Goal: Task Accomplishment & Management: Use online tool/utility

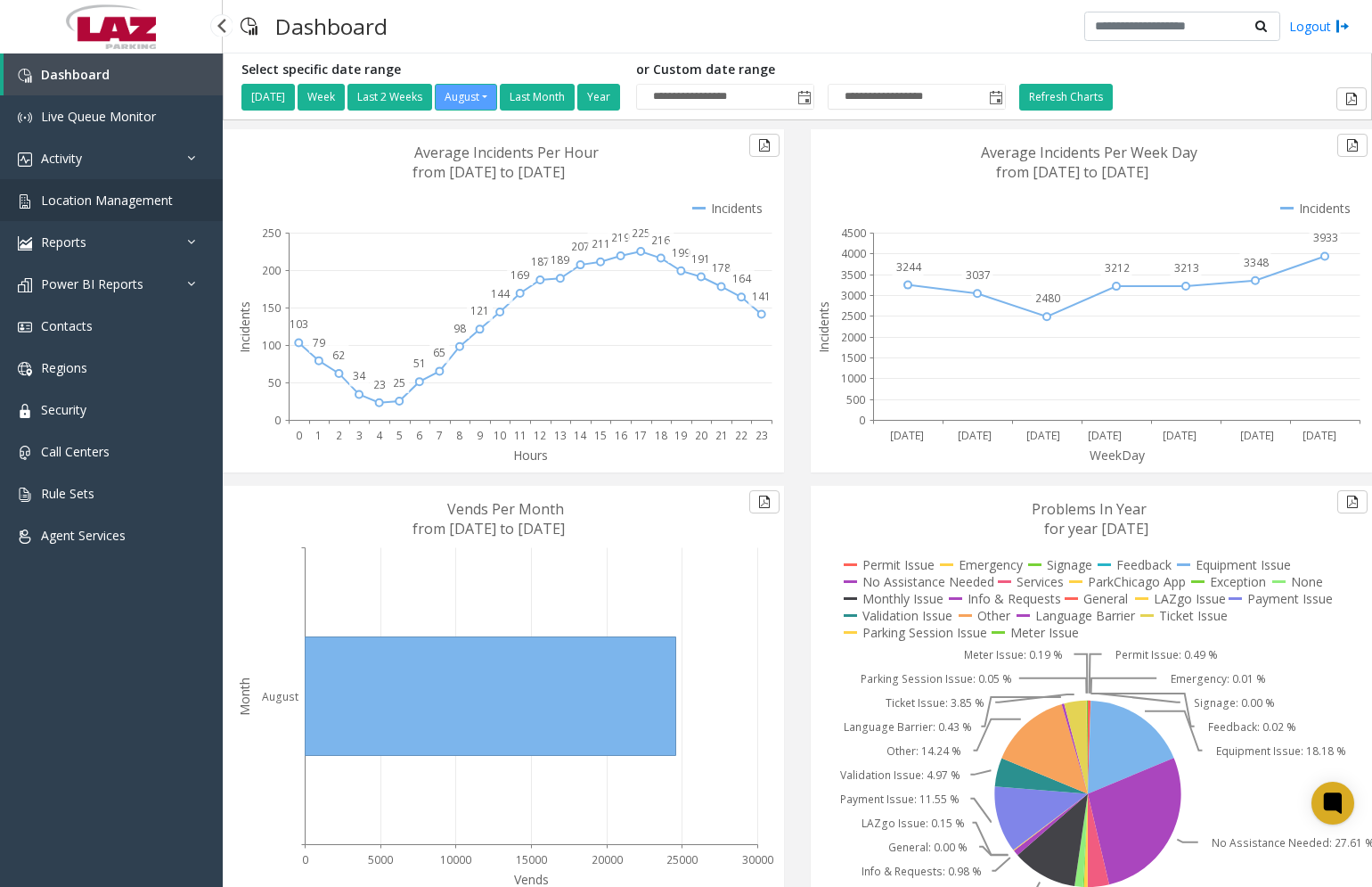
drag, startPoint x: 89, startPoint y: 208, endPoint x: 198, endPoint y: 214, distance: 109.2
click at [89, 208] on link "Location Management" at bounding box center [111, 199] width 223 height 42
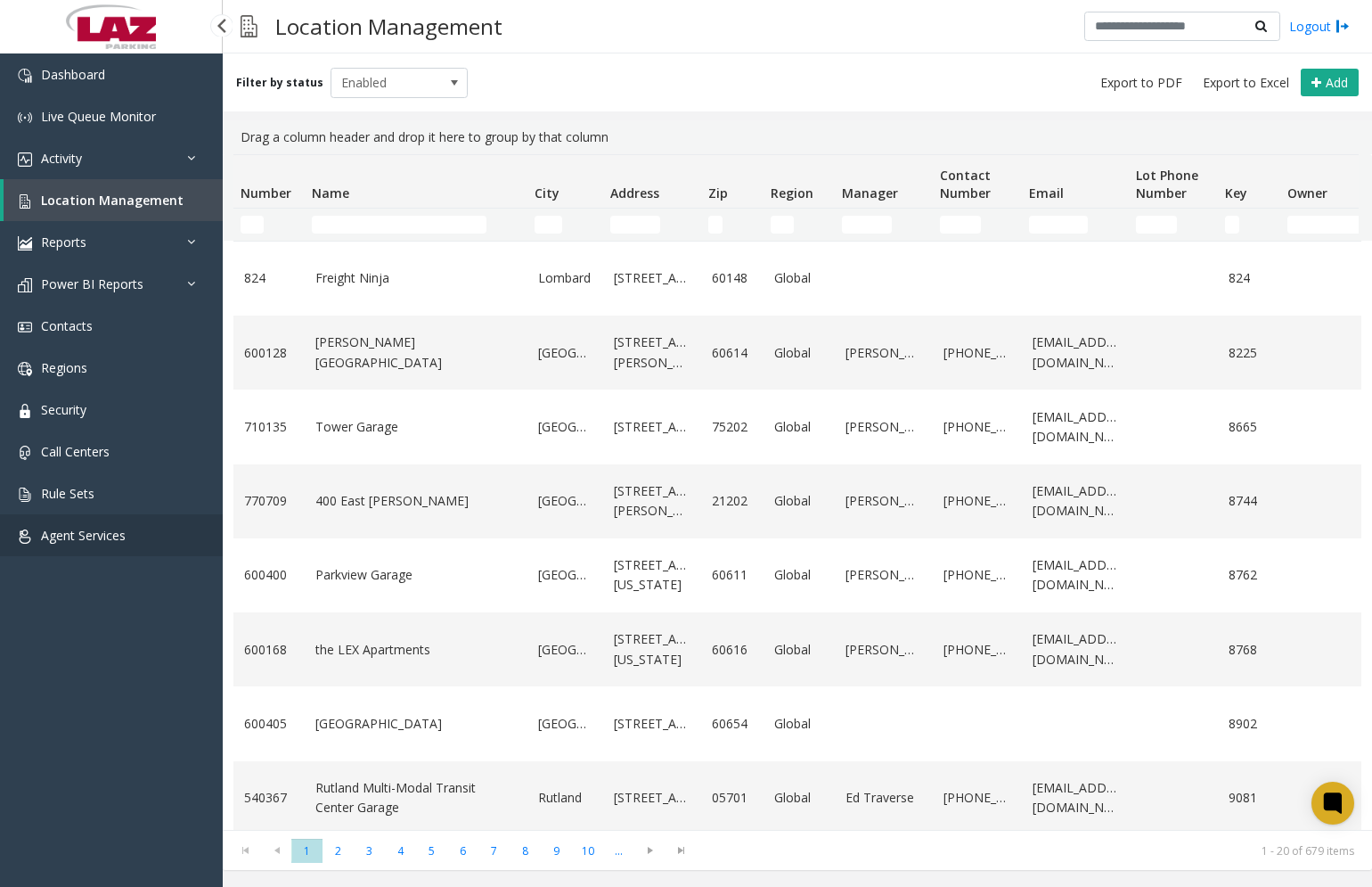
click at [104, 543] on span "Agent Services" at bounding box center [83, 535] width 85 height 17
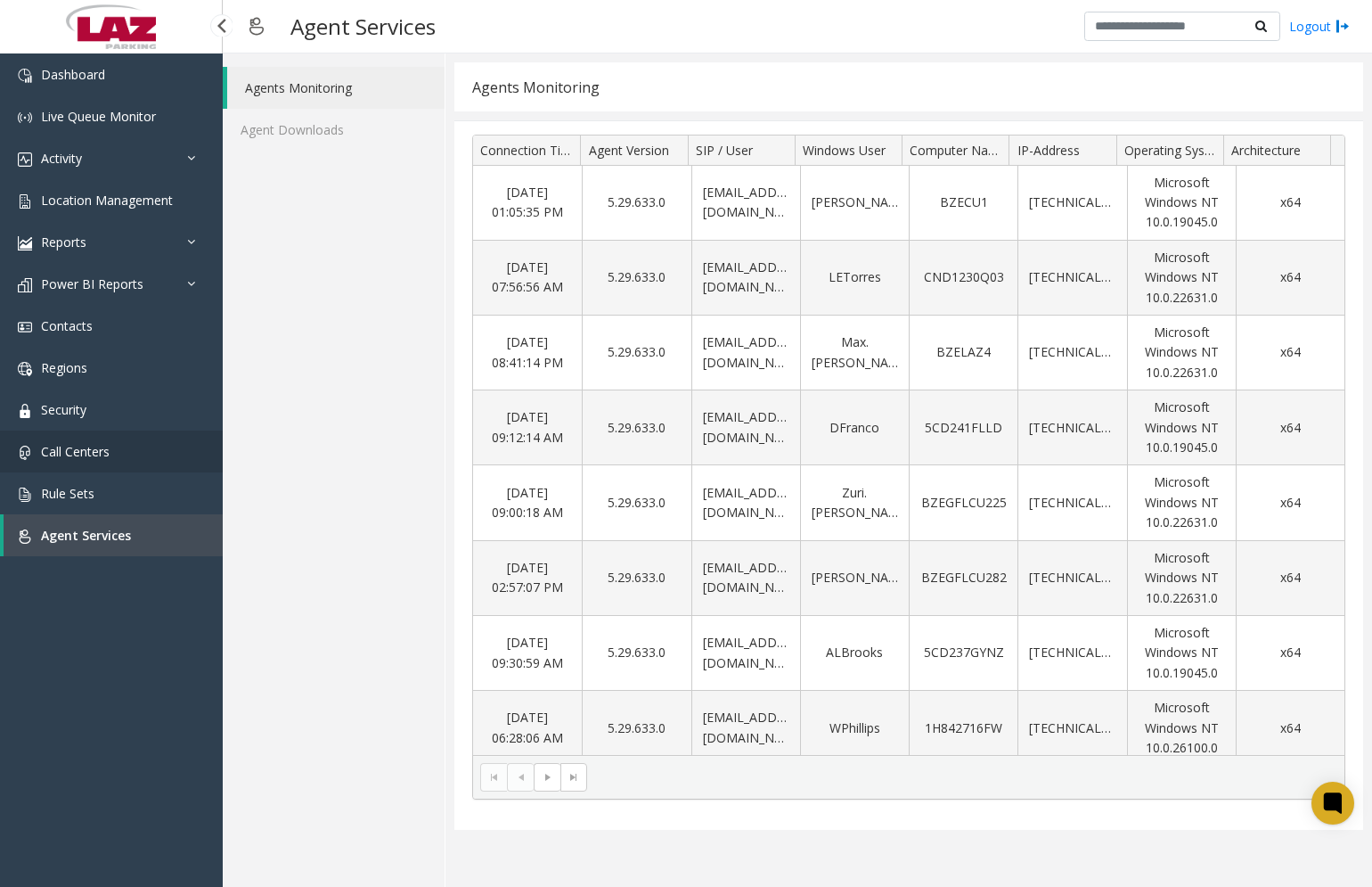
drag, startPoint x: 128, startPoint y: 450, endPoint x: 139, endPoint y: 430, distance: 22.8
click at [128, 449] on link "Call Centers" at bounding box center [111, 451] width 223 height 42
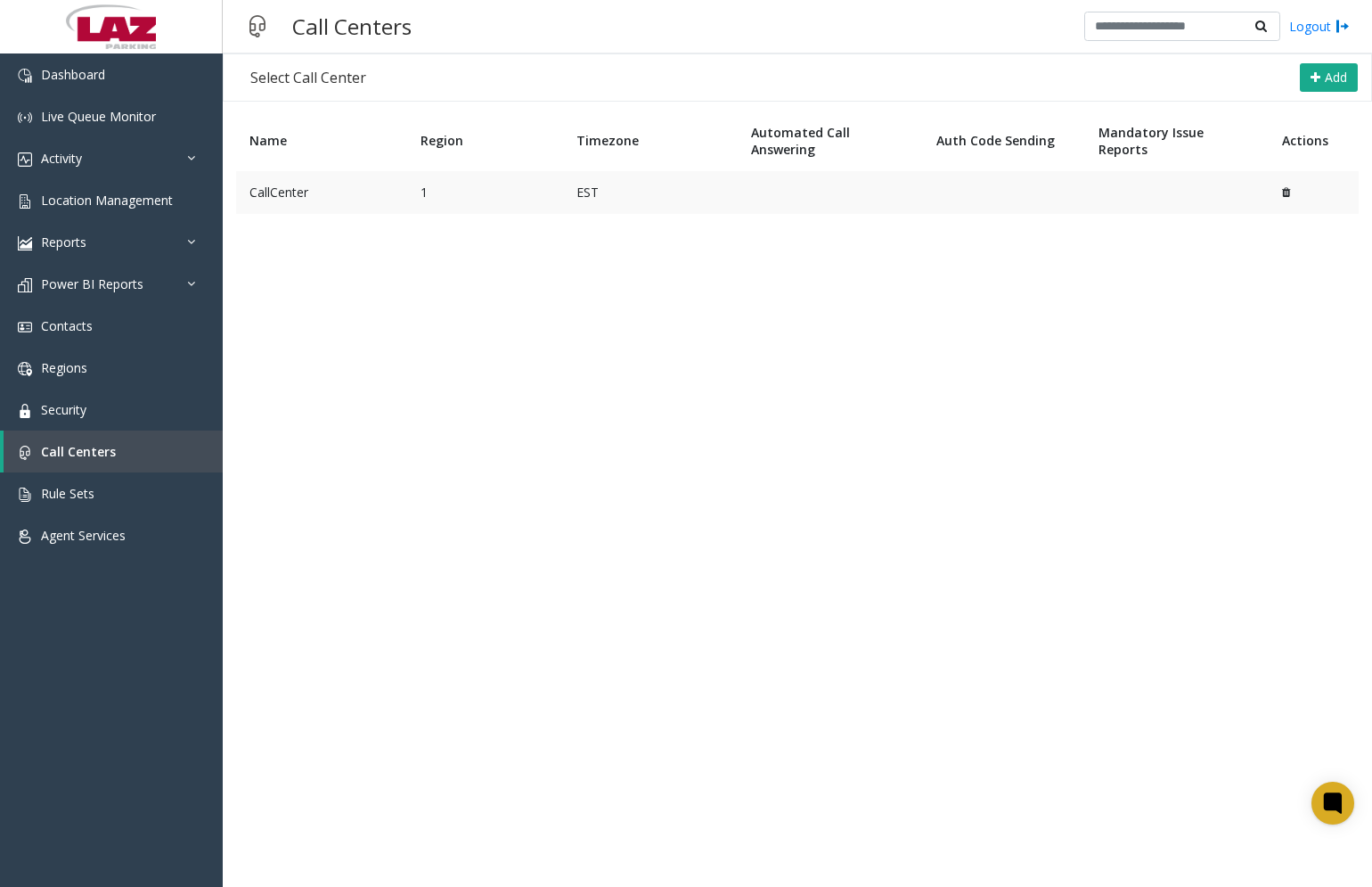
click at [288, 191] on td "CallCenter" at bounding box center [321, 192] width 171 height 43
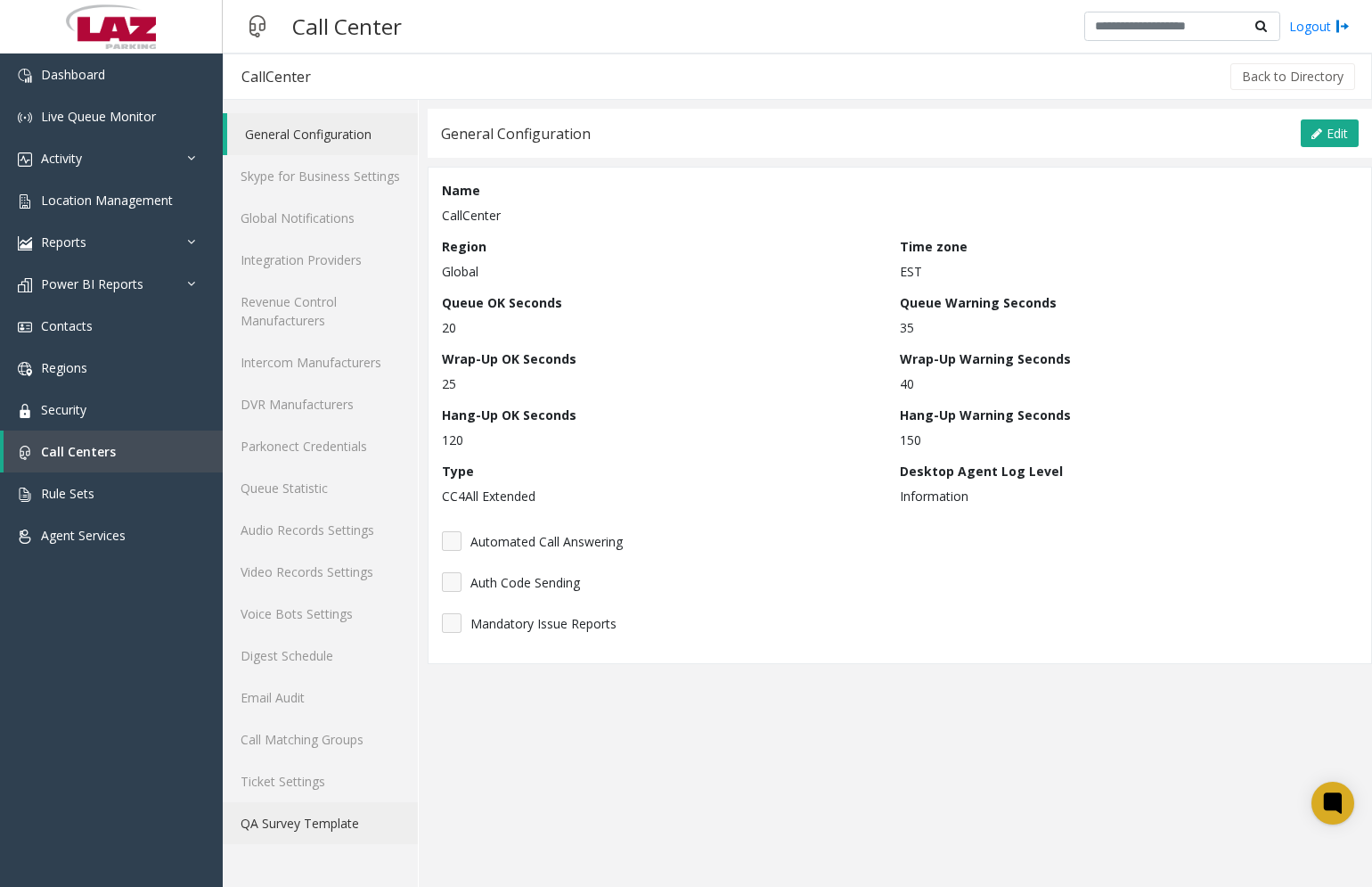
click at [301, 817] on link "QA Survey Template" at bounding box center [320, 823] width 195 height 42
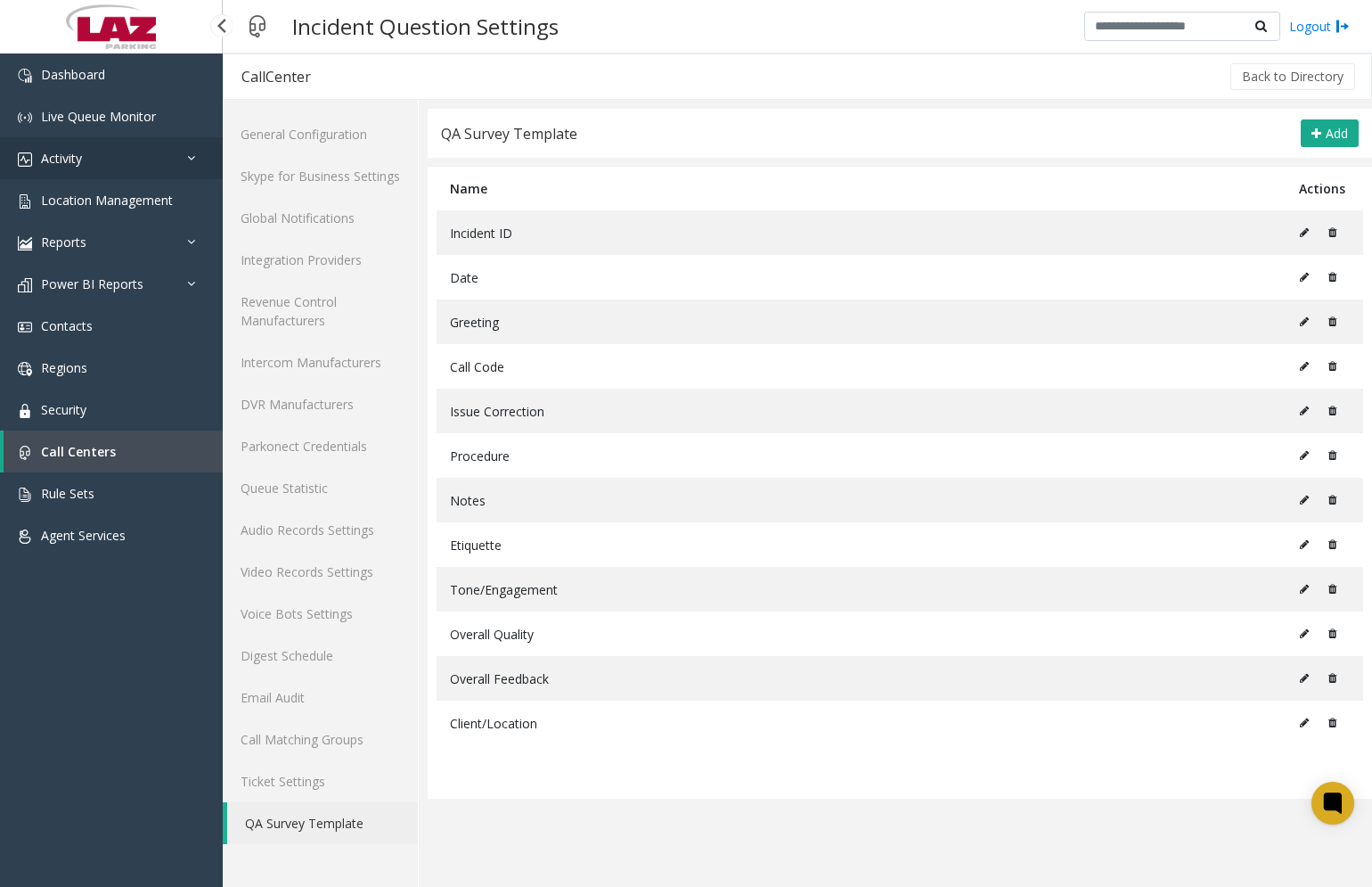
click at [116, 172] on link "Activity" at bounding box center [111, 158] width 223 height 42
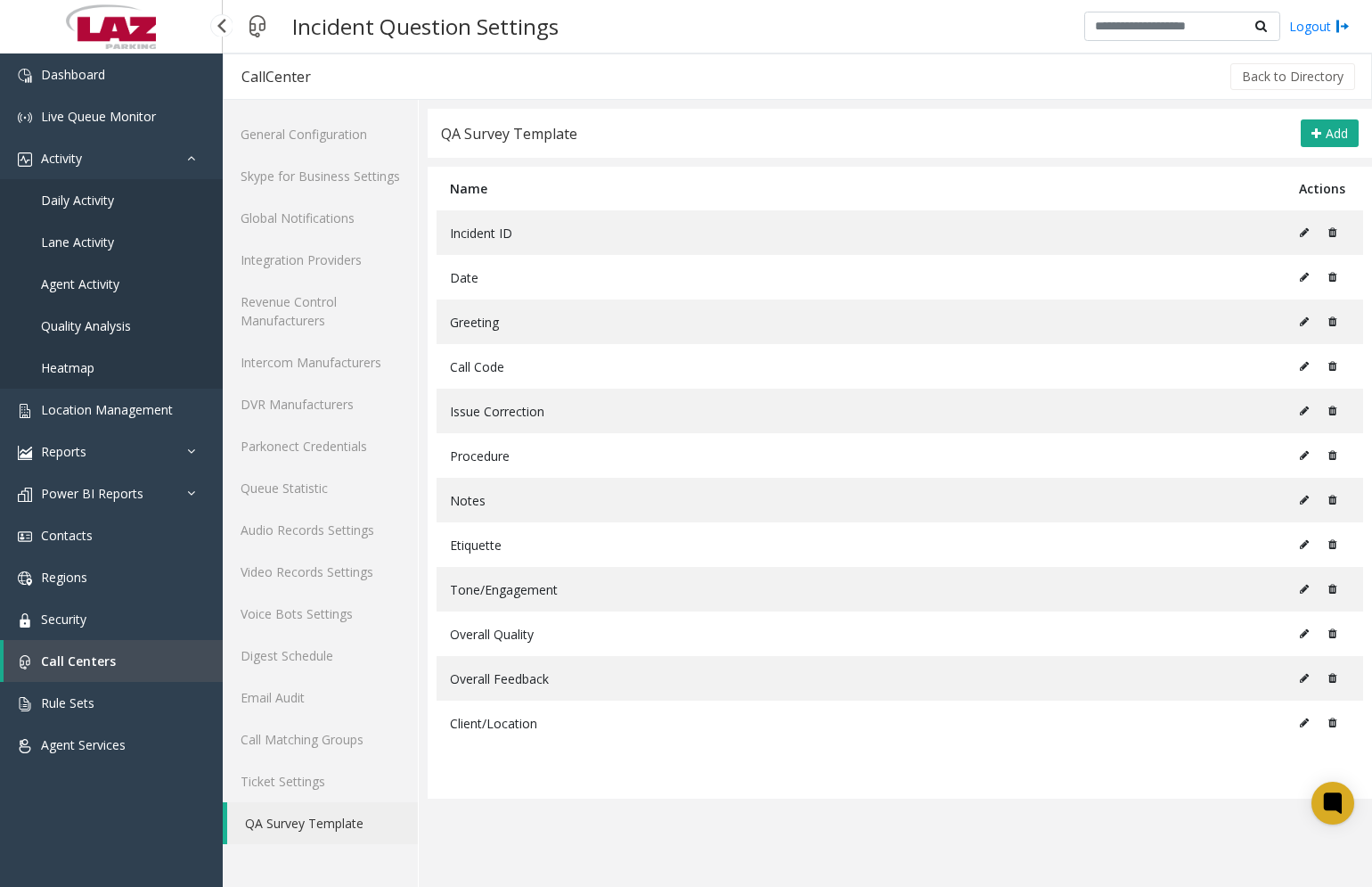
click at [107, 214] on link "Daily Activity" at bounding box center [111, 199] width 223 height 42
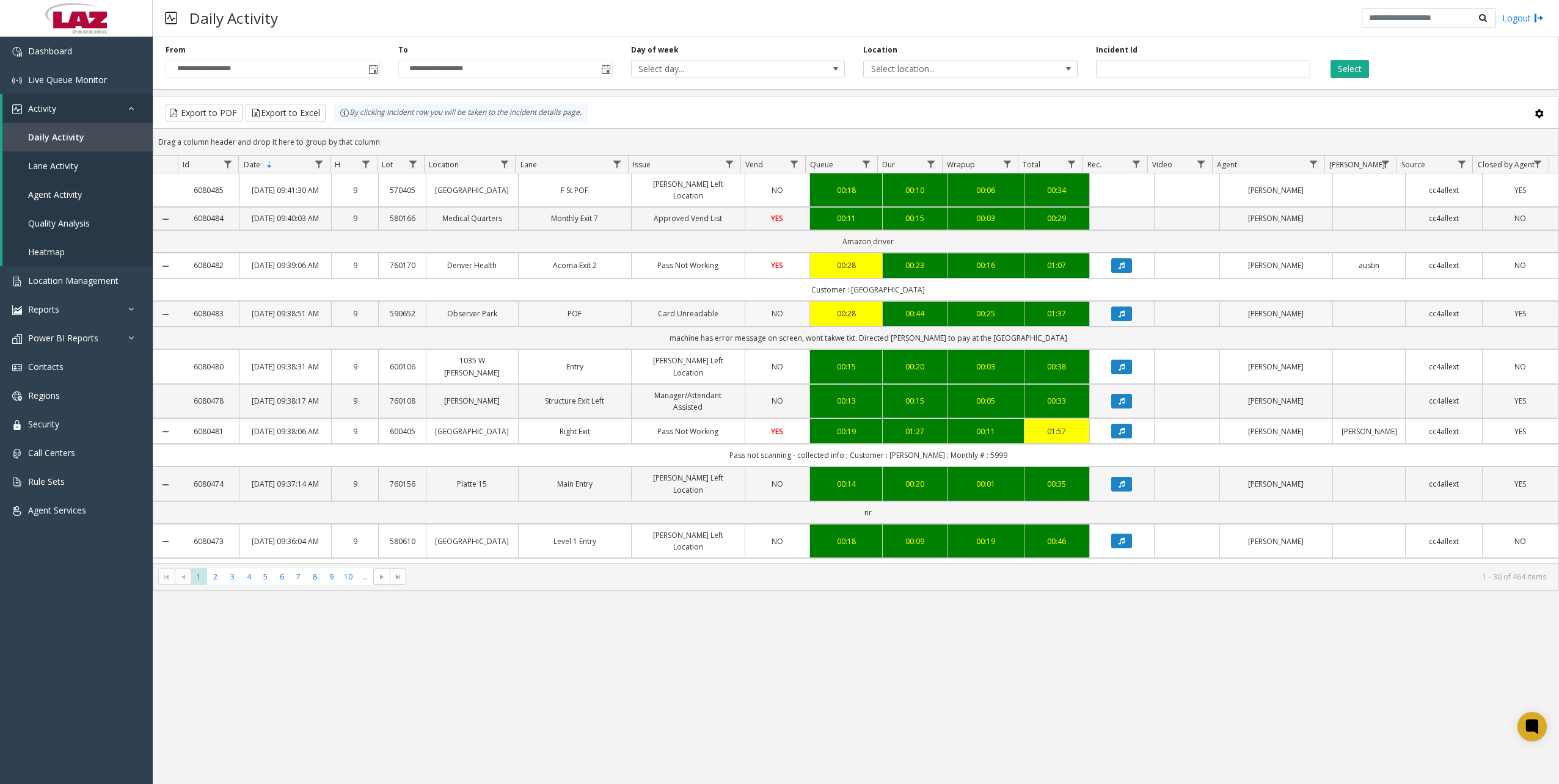
click at [290, 319] on link "[DATE] 09:38:51 AM" at bounding box center [285, 313] width 77 height 12
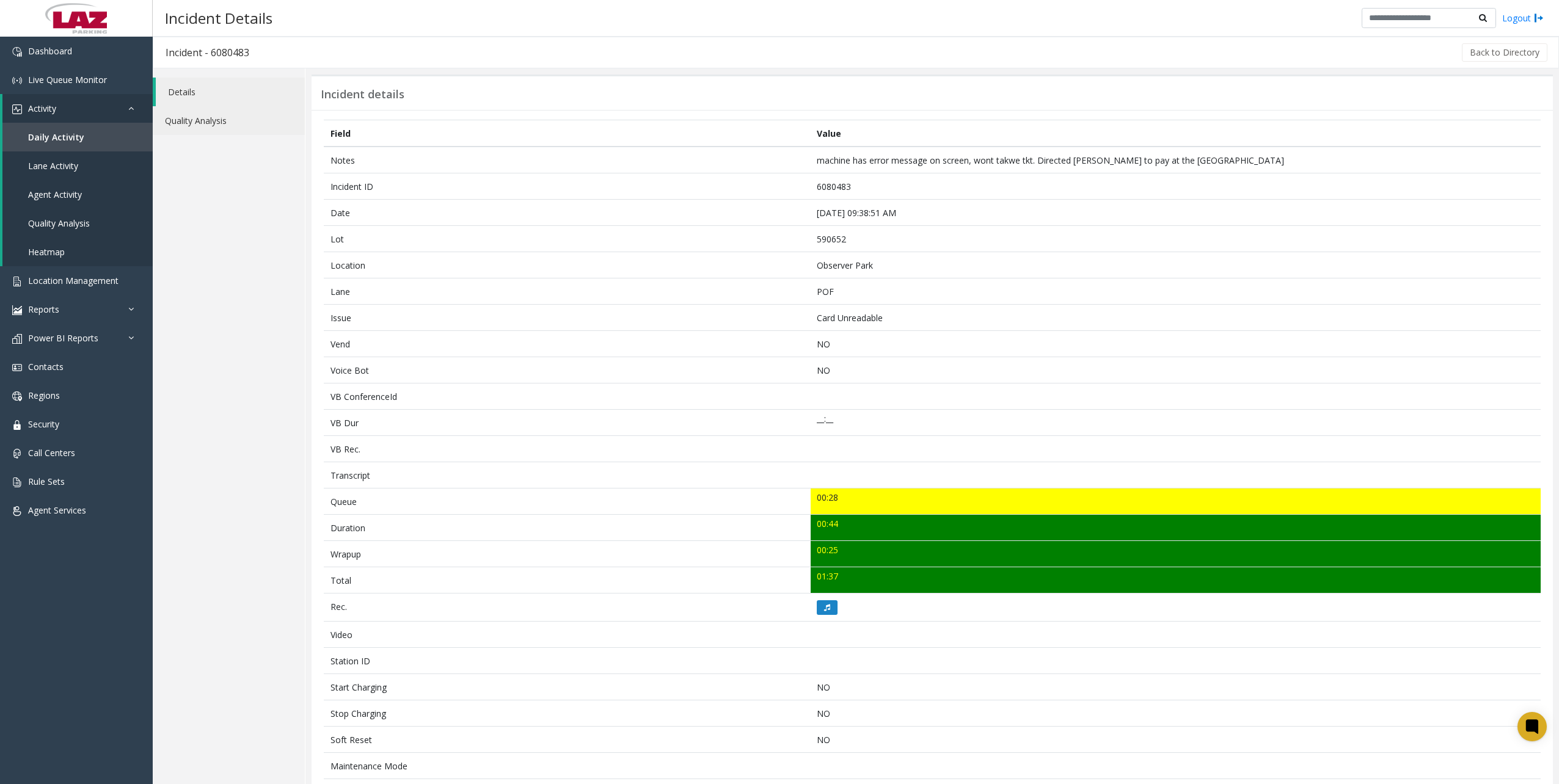
click at [219, 119] on link "Quality Analysis" at bounding box center [229, 120] width 152 height 29
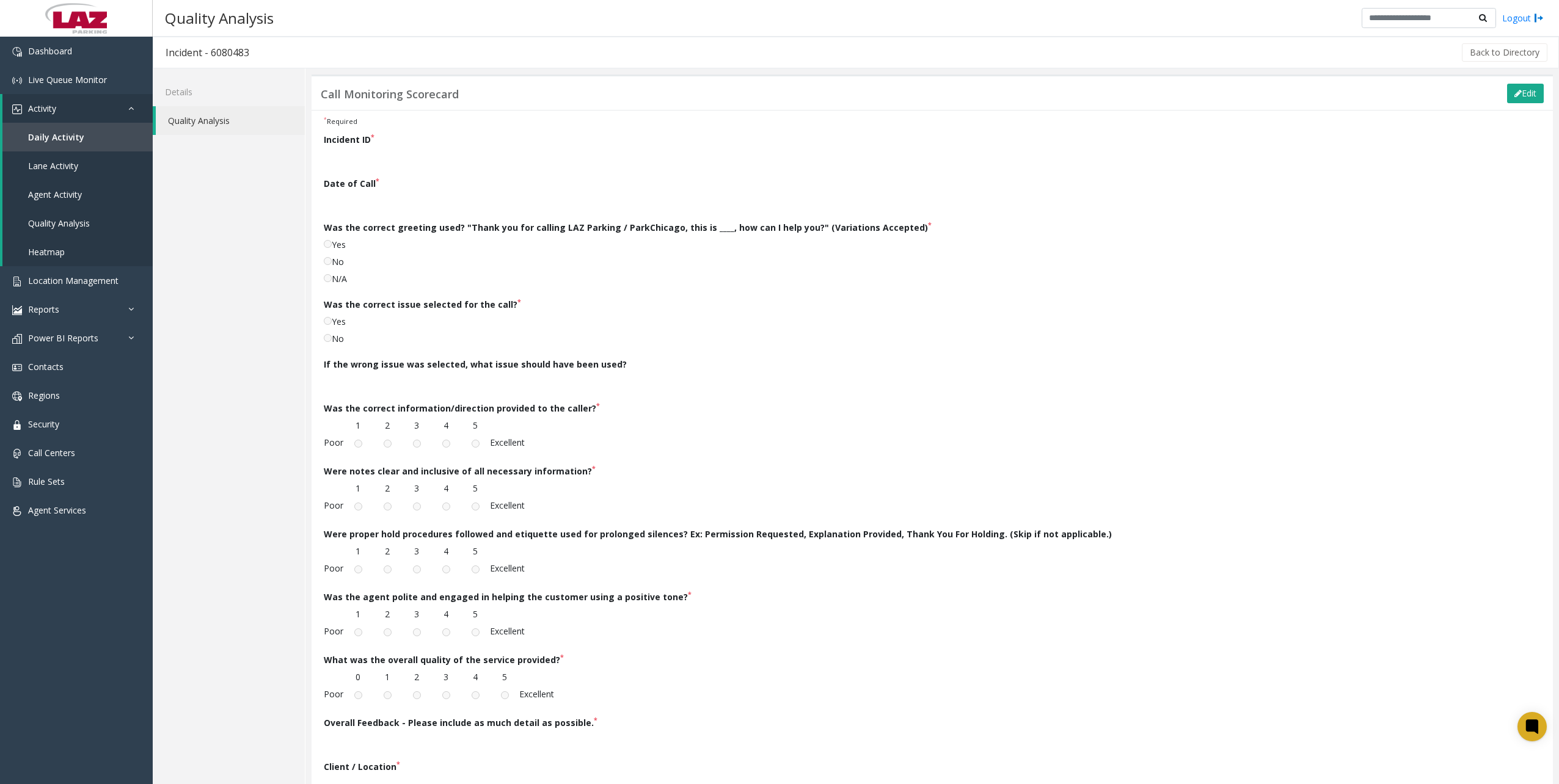
scroll to position [61, 0]
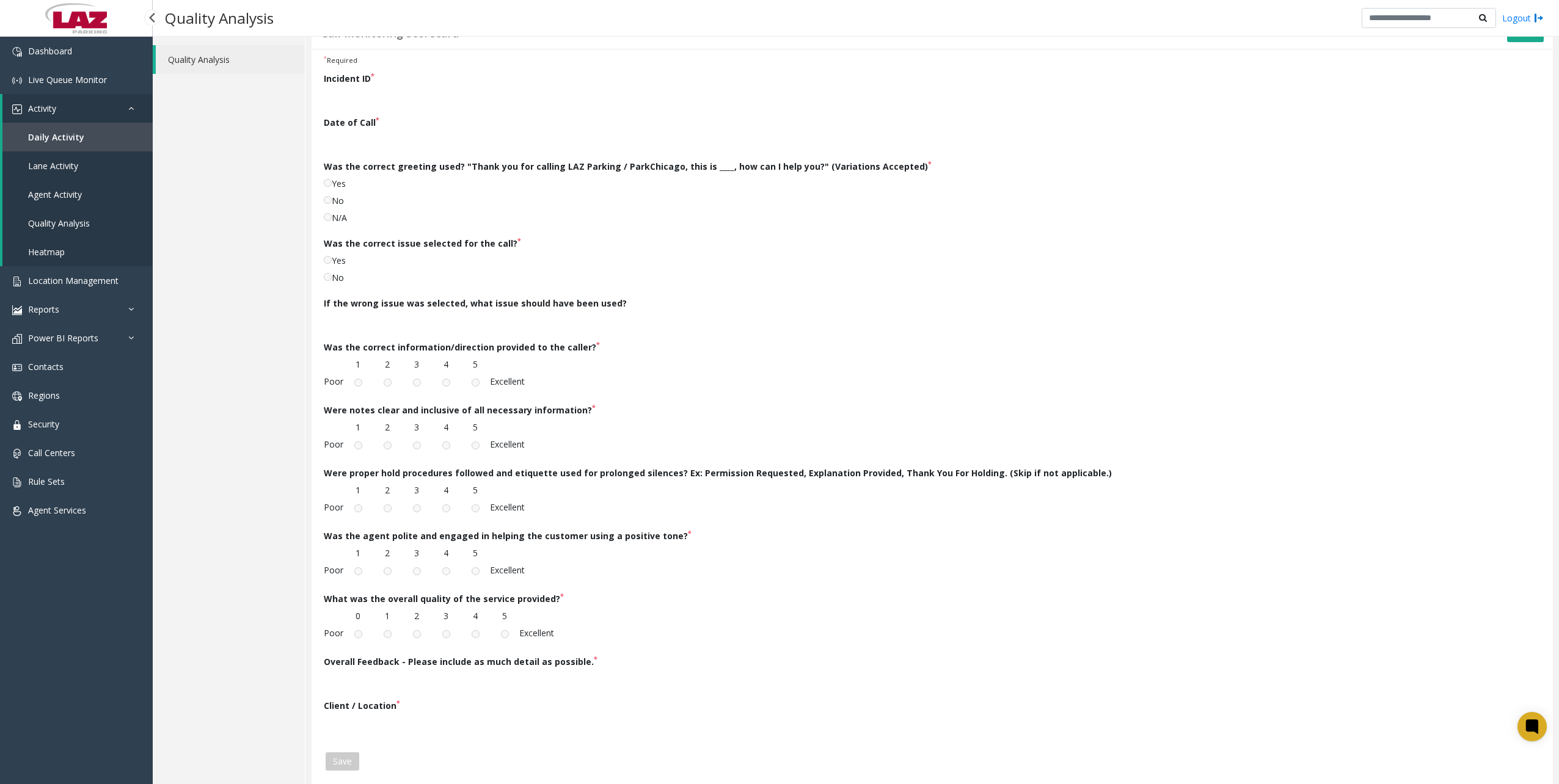
click at [115, 221] on link "Quality Analysis" at bounding box center [77, 223] width 150 height 29
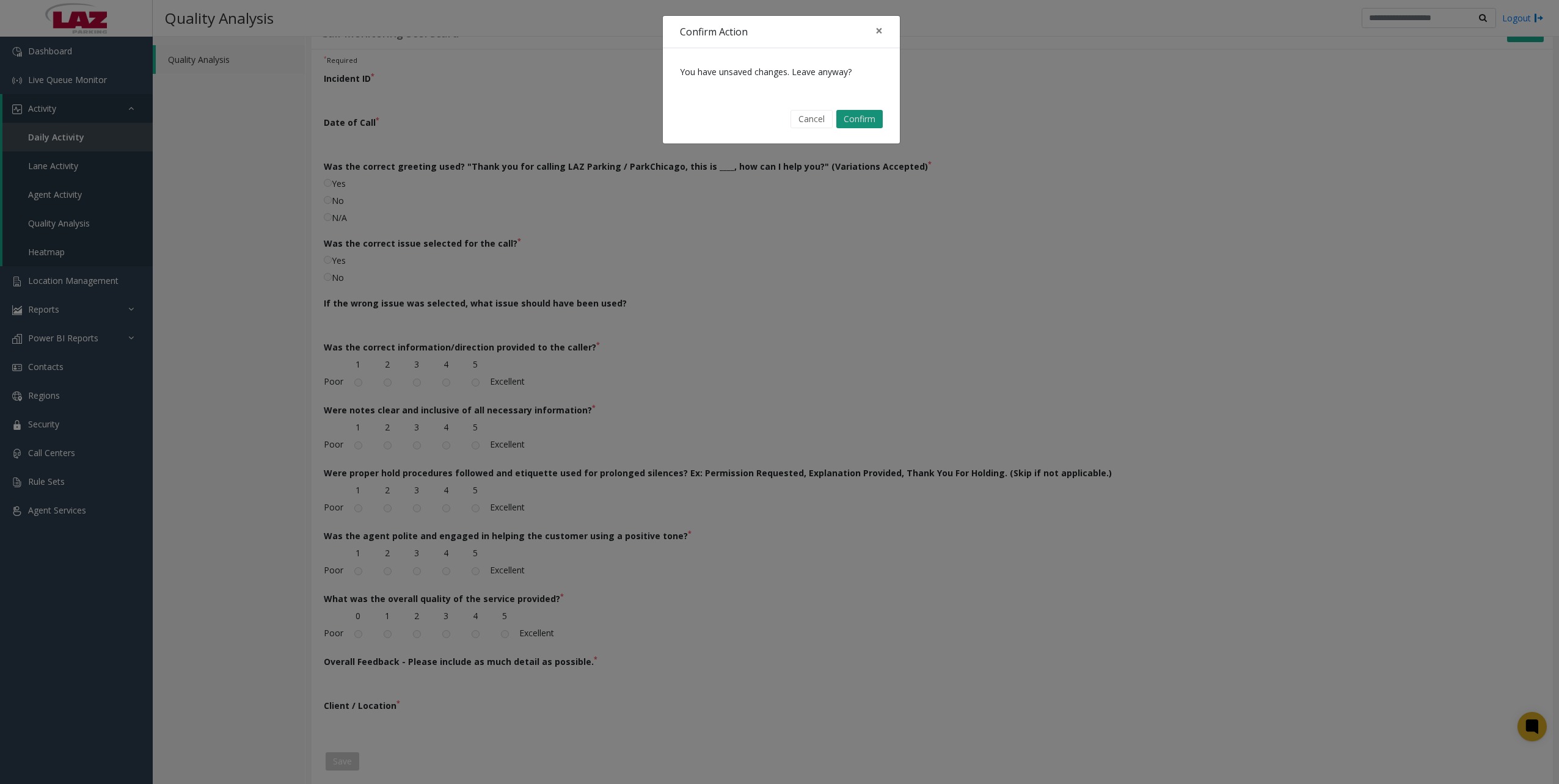
click at [851, 122] on button "Confirm" at bounding box center [860, 119] width 47 height 18
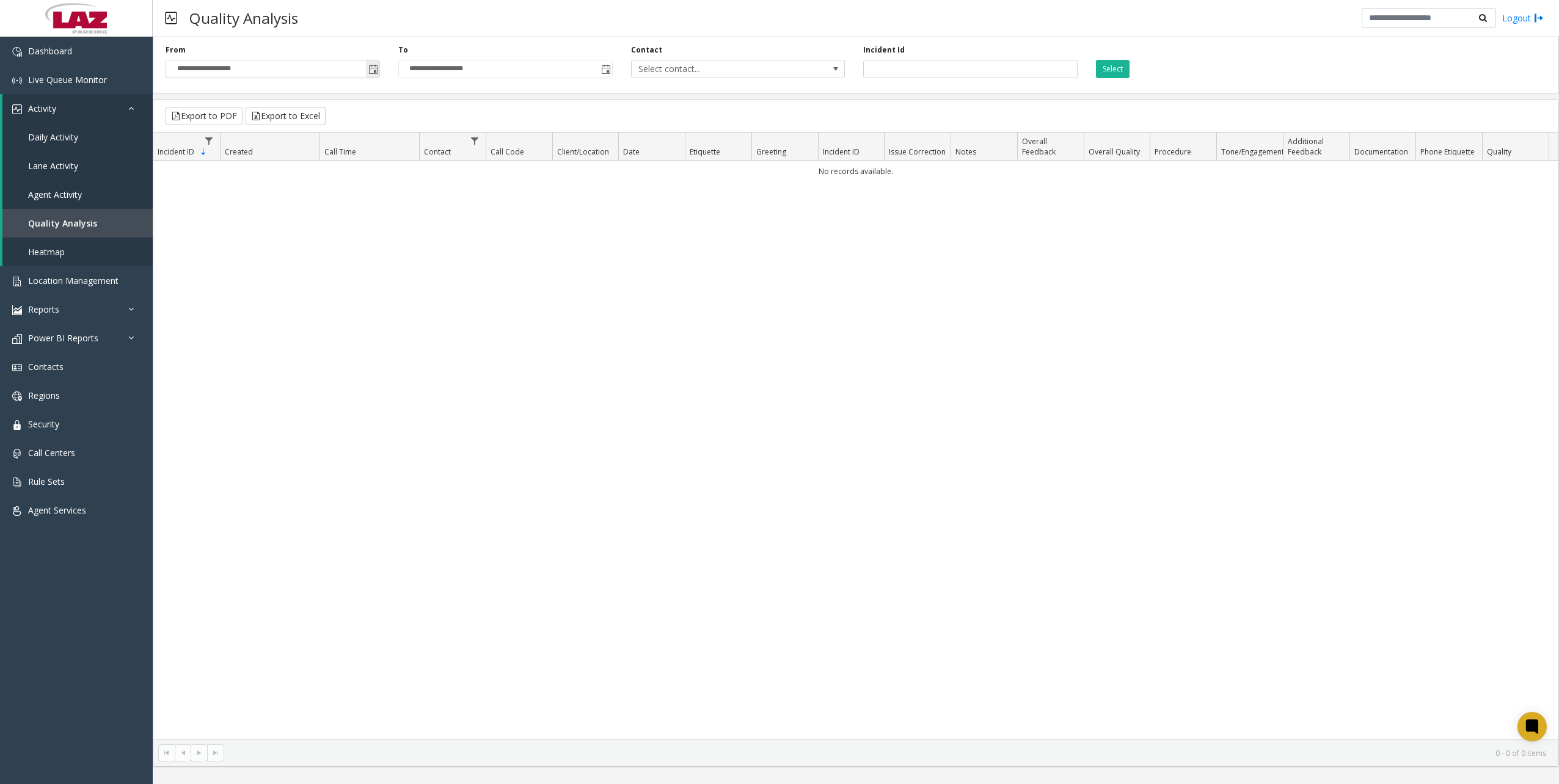
click at [374, 60] on span "Toggle popup" at bounding box center [373, 69] width 13 height 20
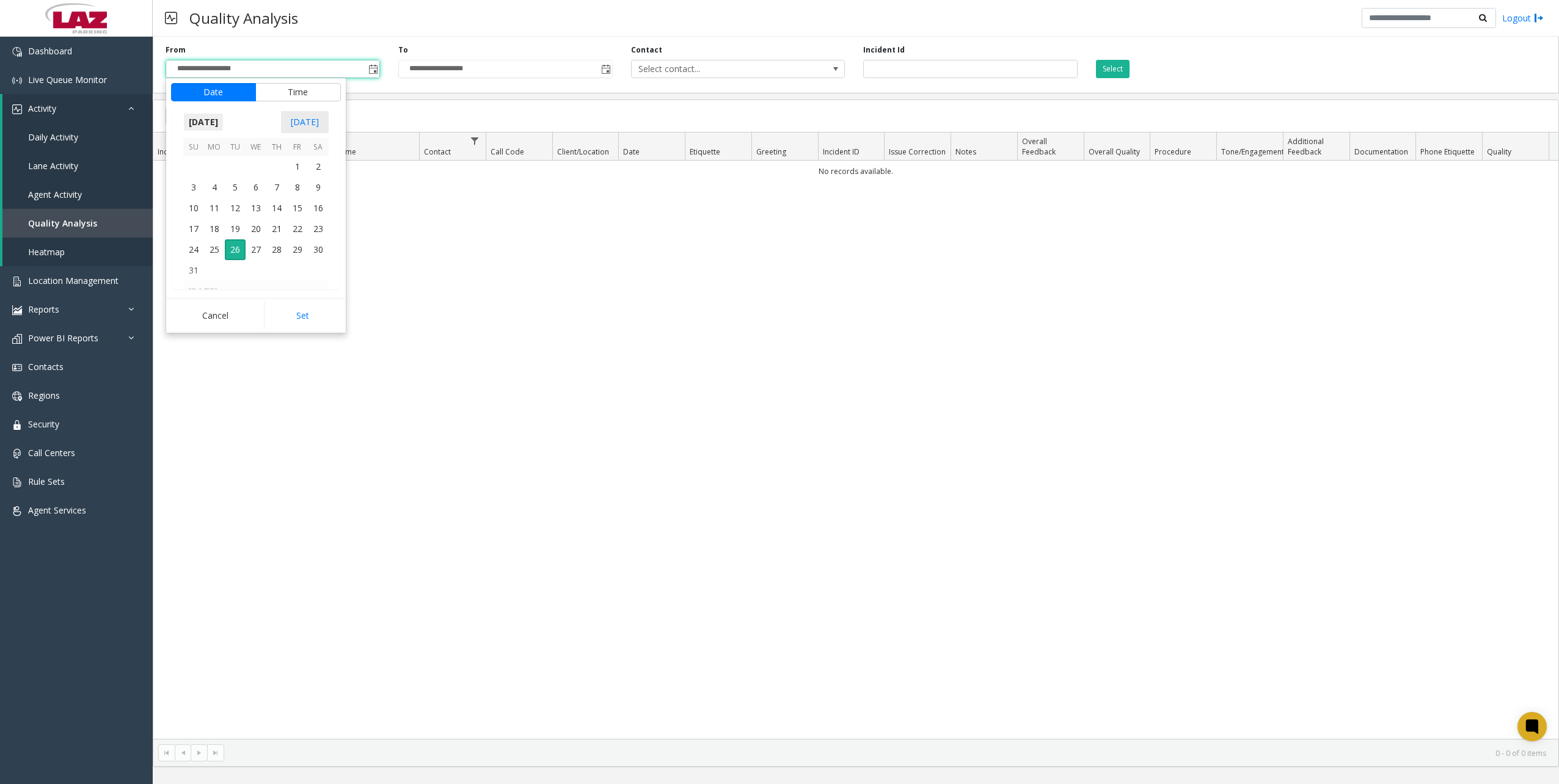
click at [224, 126] on span "[DATE]" at bounding box center [203, 122] width 40 height 18
click at [226, 171] on span "Feb" at bounding box center [227, 159] width 29 height 29
click at [239, 167] on span "2" at bounding box center [235, 167] width 21 height 21
drag, startPoint x: 304, startPoint y: 315, endPoint x: 418, endPoint y: 353, distance: 120.2
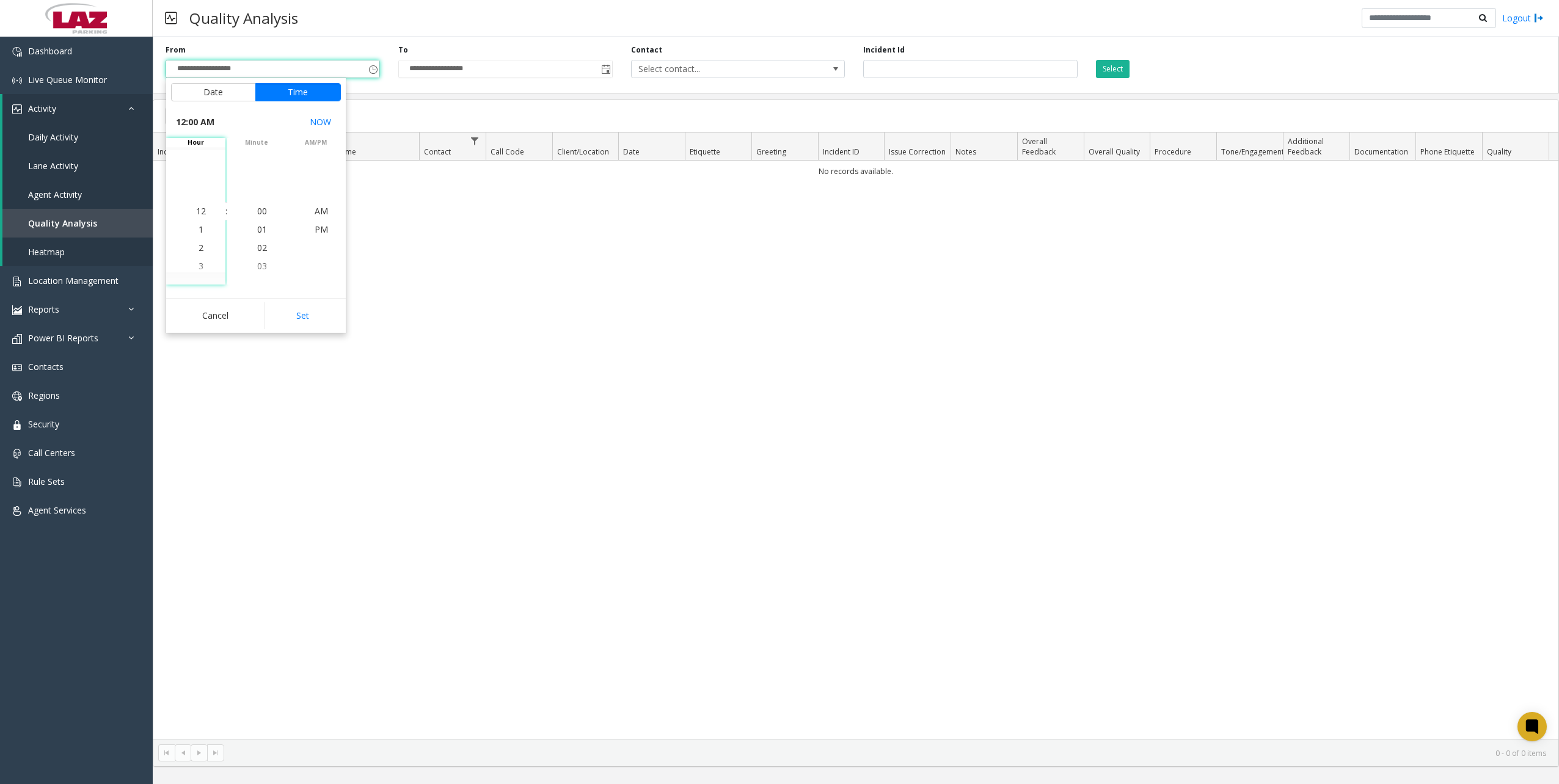
click at [304, 311] on button "Set" at bounding box center [303, 315] width 77 height 27
type input "**********"
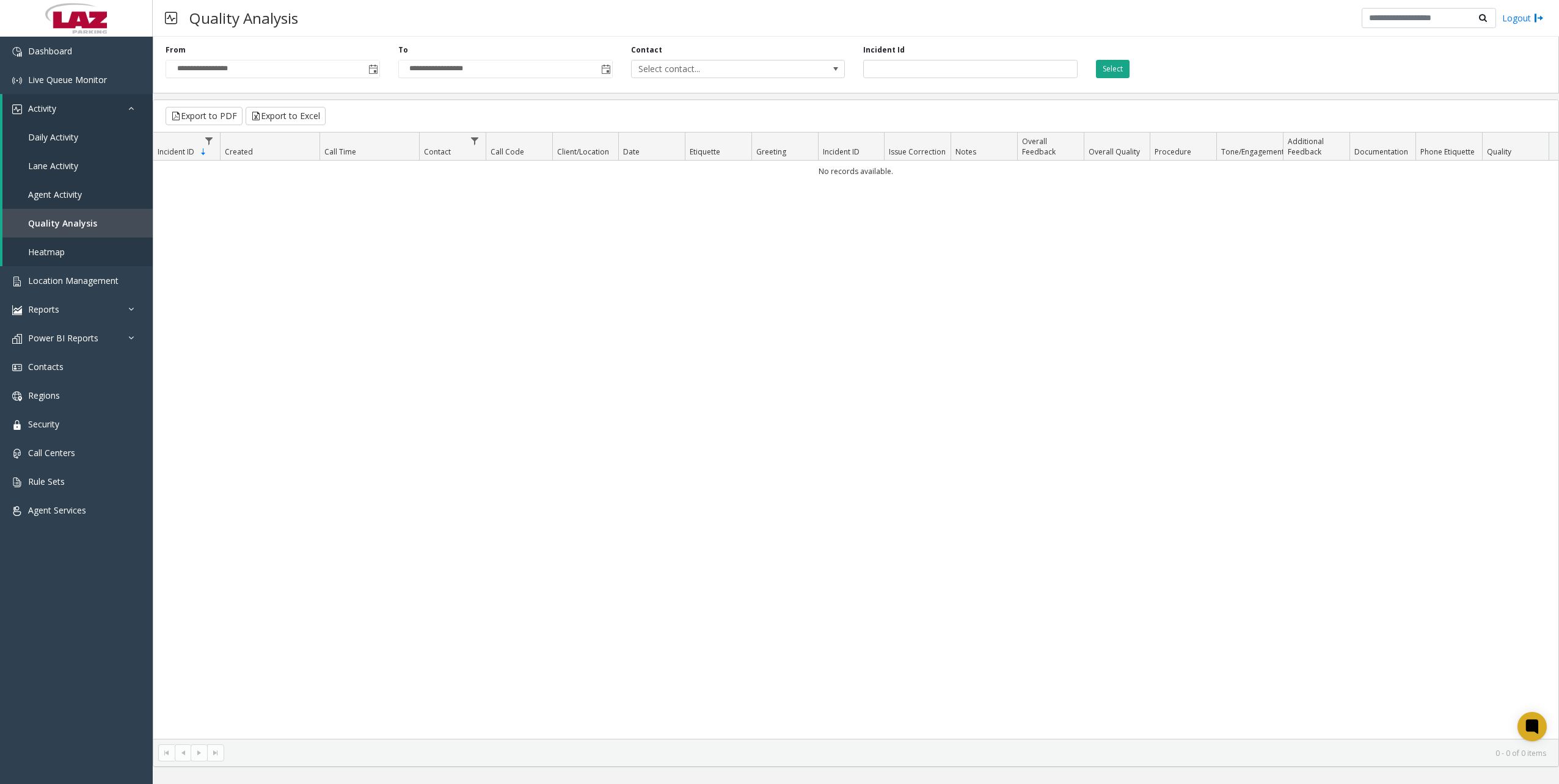
click at [940, 71] on button "Select" at bounding box center [1112, 69] width 34 height 18
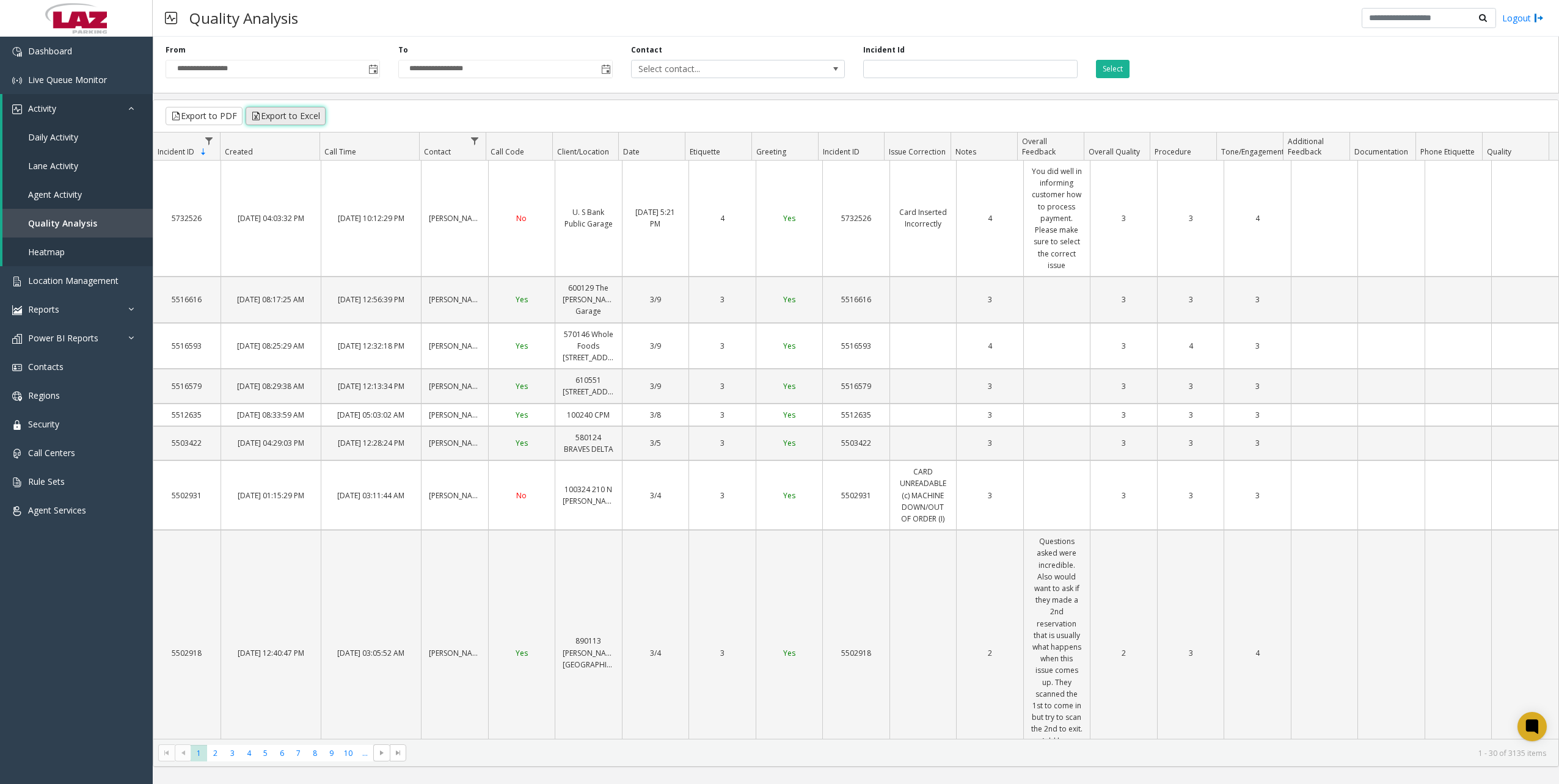
click at [288, 111] on button "Export to Excel" at bounding box center [286, 116] width 80 height 18
click at [294, 113] on button "Export to Excel" at bounding box center [286, 116] width 80 height 18
